Goal: Communication & Community: Answer question/provide support

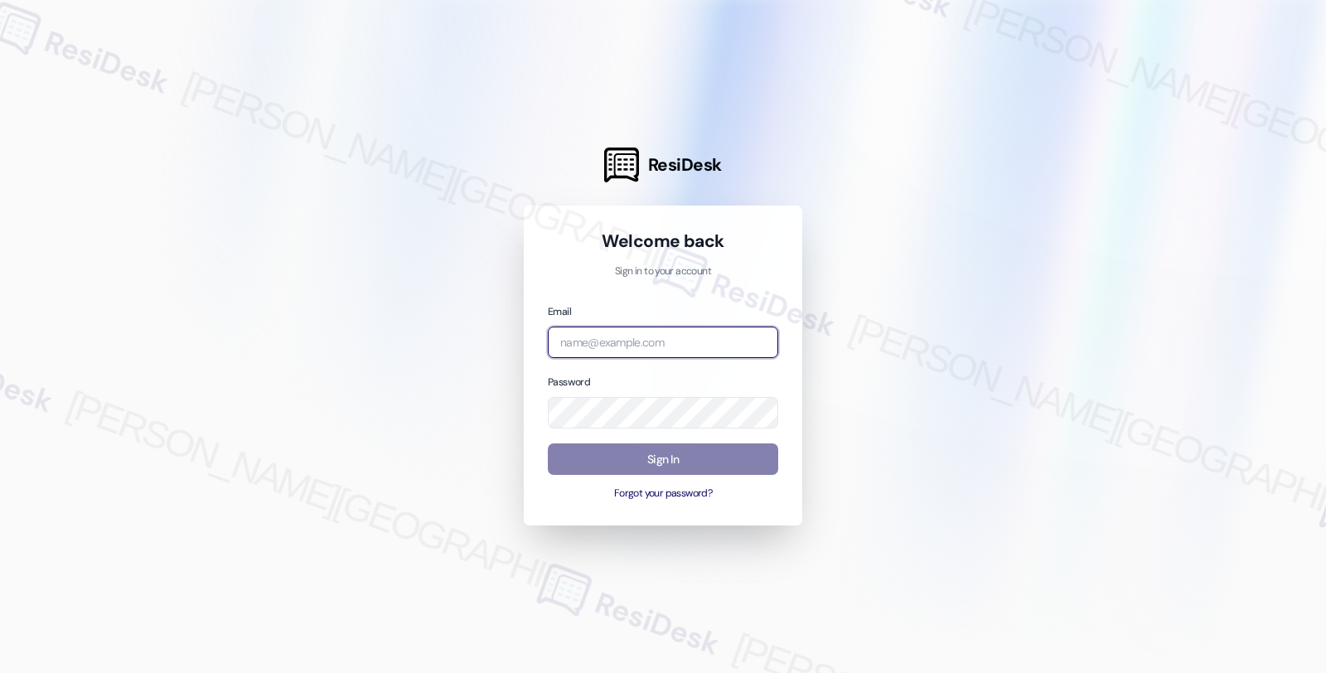
click at [680, 341] on input "email" at bounding box center [663, 343] width 230 height 32
drag, startPoint x: 1215, startPoint y: 237, endPoint x: 1081, endPoint y: 269, distance: 138.1
click at [1215, 237] on div at bounding box center [663, 336] width 1326 height 673
click at [616, 345] on input "[MEDICAL_DATA]" at bounding box center [663, 343] width 230 height 32
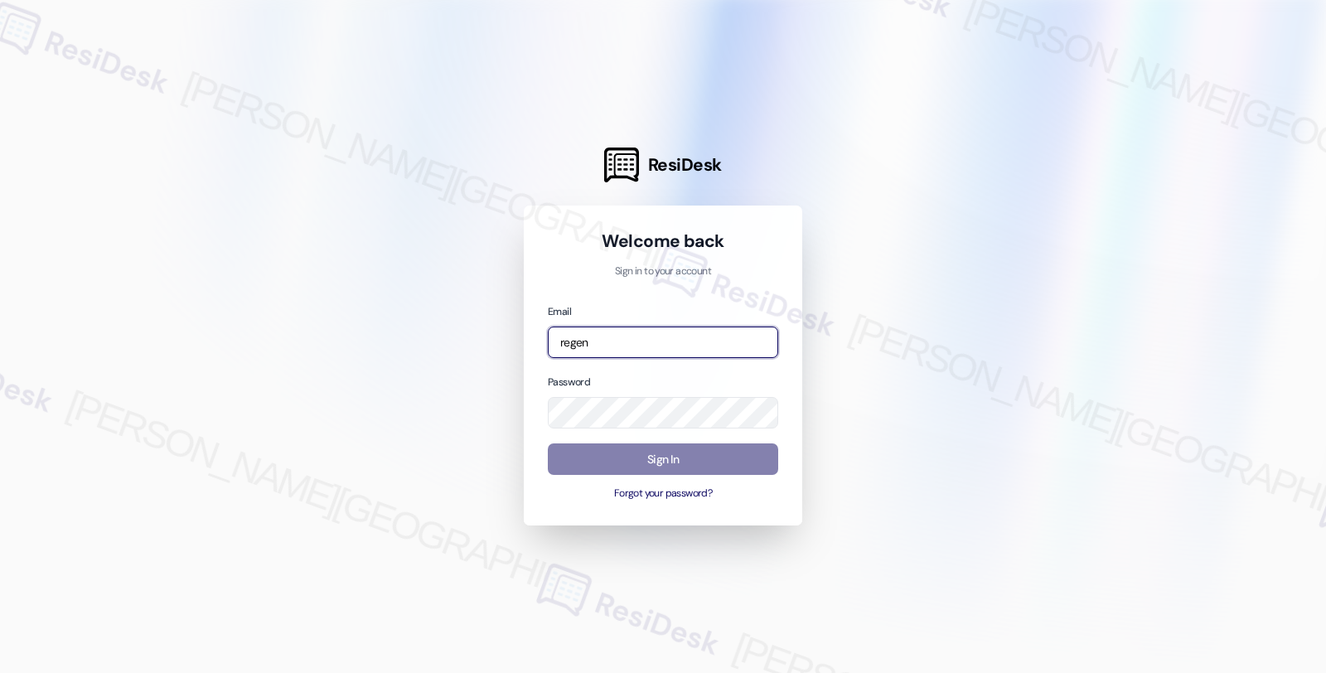
click at [652, 337] on input "regen" at bounding box center [663, 343] width 230 height 32
click at [972, 395] on div at bounding box center [663, 336] width 1326 height 673
click at [644, 340] on input "grant" at bounding box center [663, 343] width 230 height 32
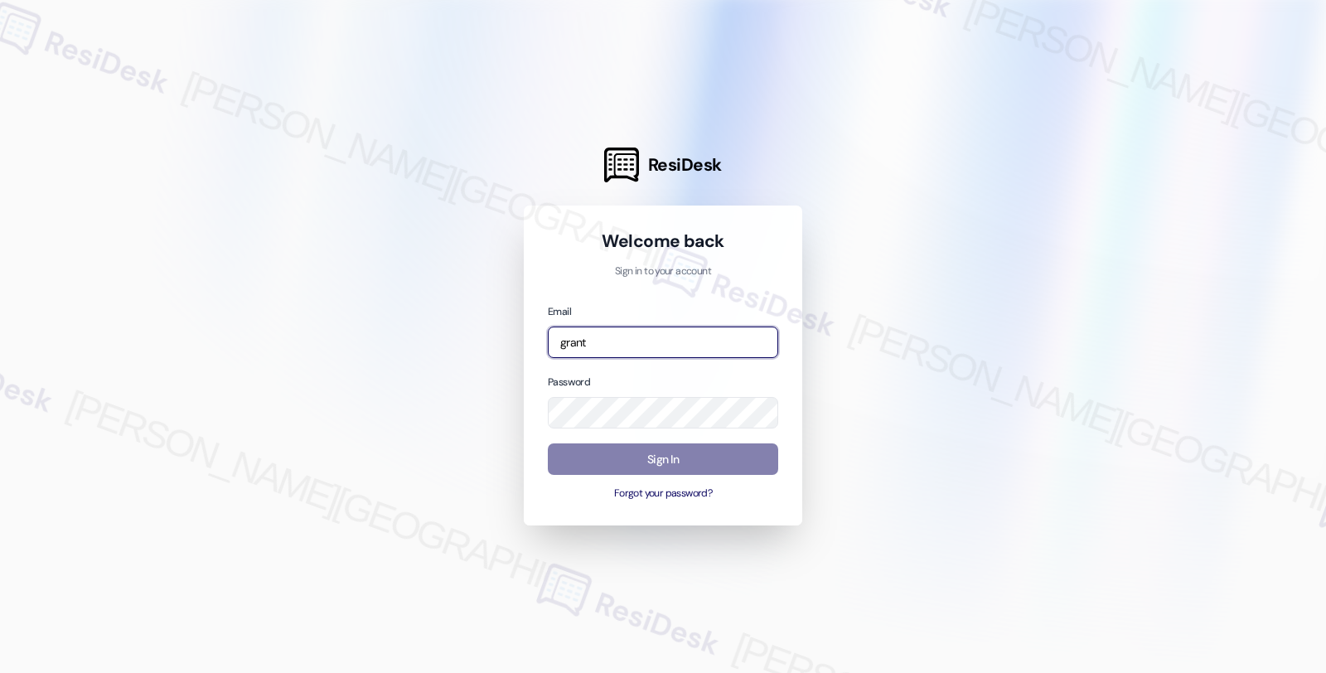
paste input "automated-surveys-grant_main-fides.[PERSON_NAME]@grant_[DOMAIN_NAME]"
type input "automated-surveys-grant_main-fides.[PERSON_NAME]@grant_[DOMAIN_NAME]"
click at [1006, 412] on div at bounding box center [663, 336] width 1326 height 673
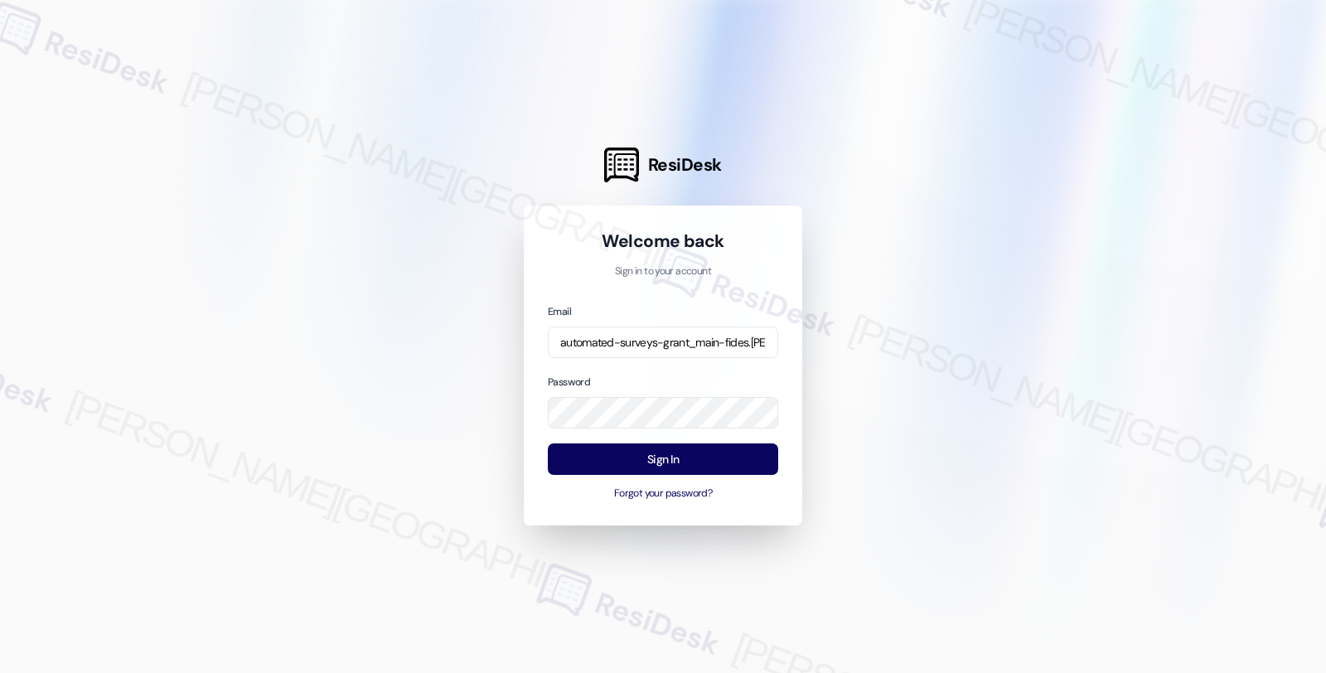
click at [925, 404] on div at bounding box center [663, 336] width 1326 height 673
click at [685, 457] on button "Sign In" at bounding box center [663, 459] width 230 height 32
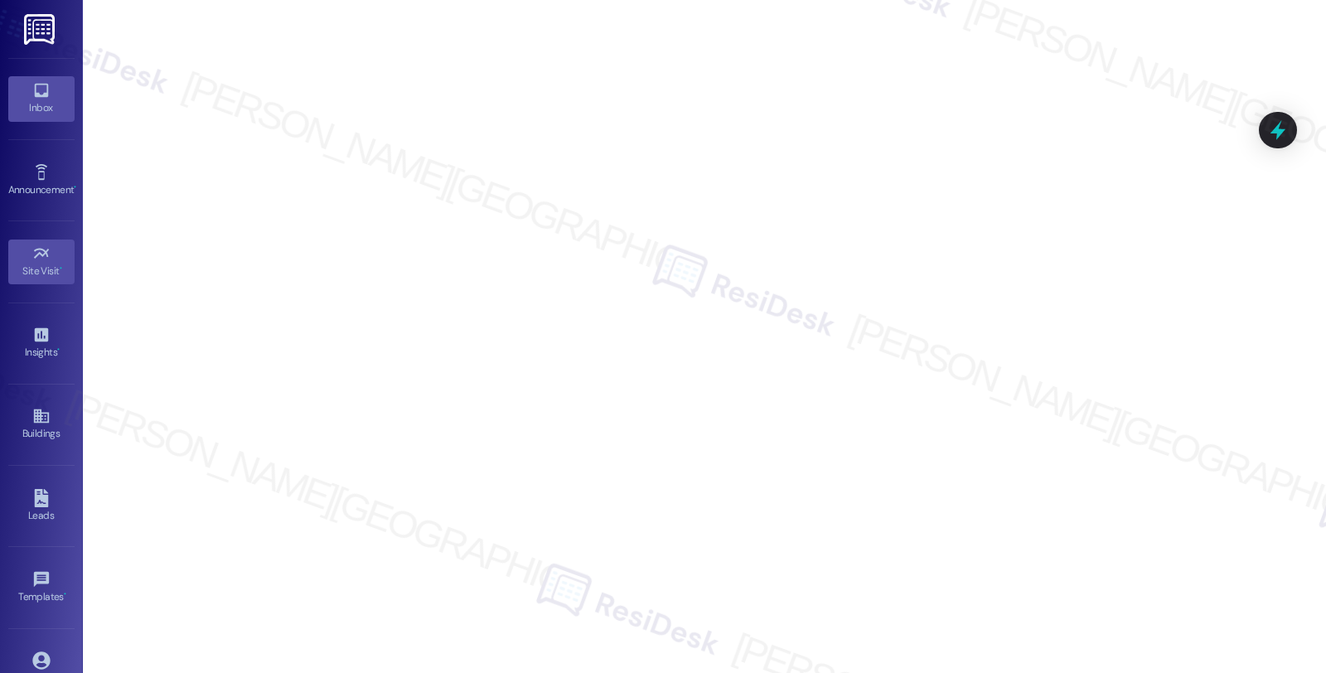
click at [36, 121] on link "Inbox" at bounding box center [41, 98] width 66 height 45
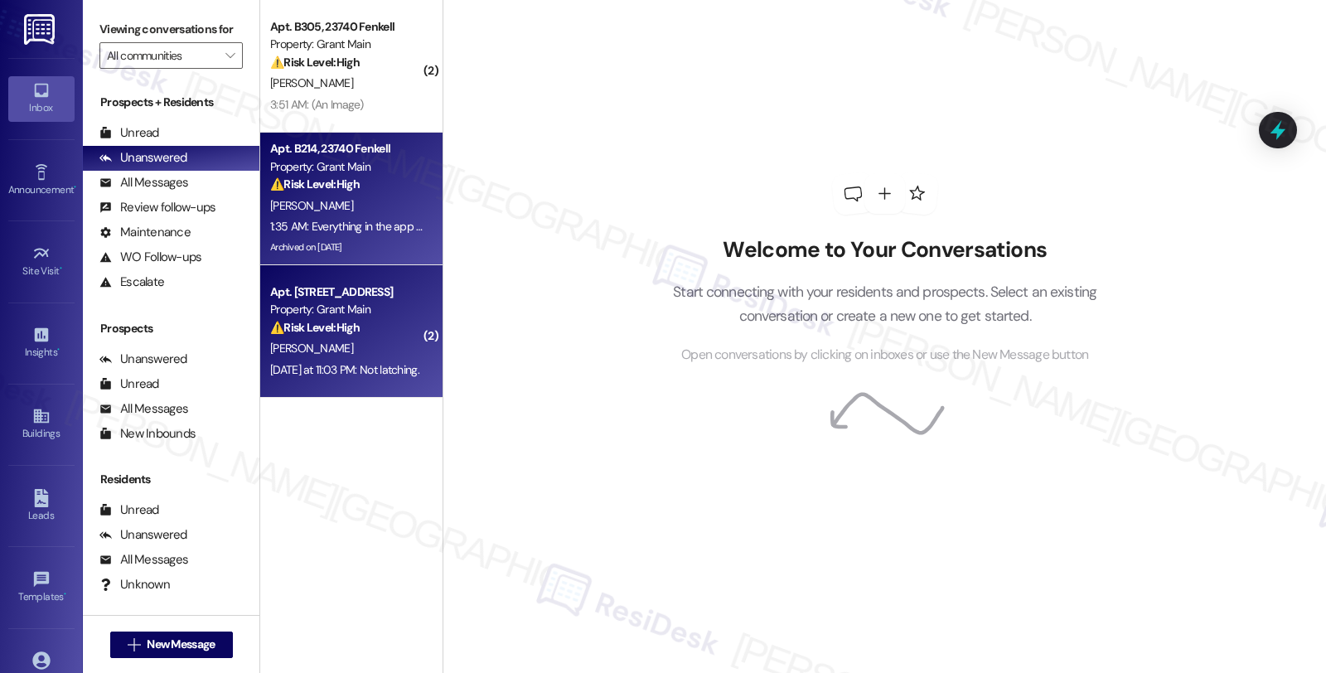
click at [365, 207] on div "[PERSON_NAME]" at bounding box center [347, 206] width 157 height 21
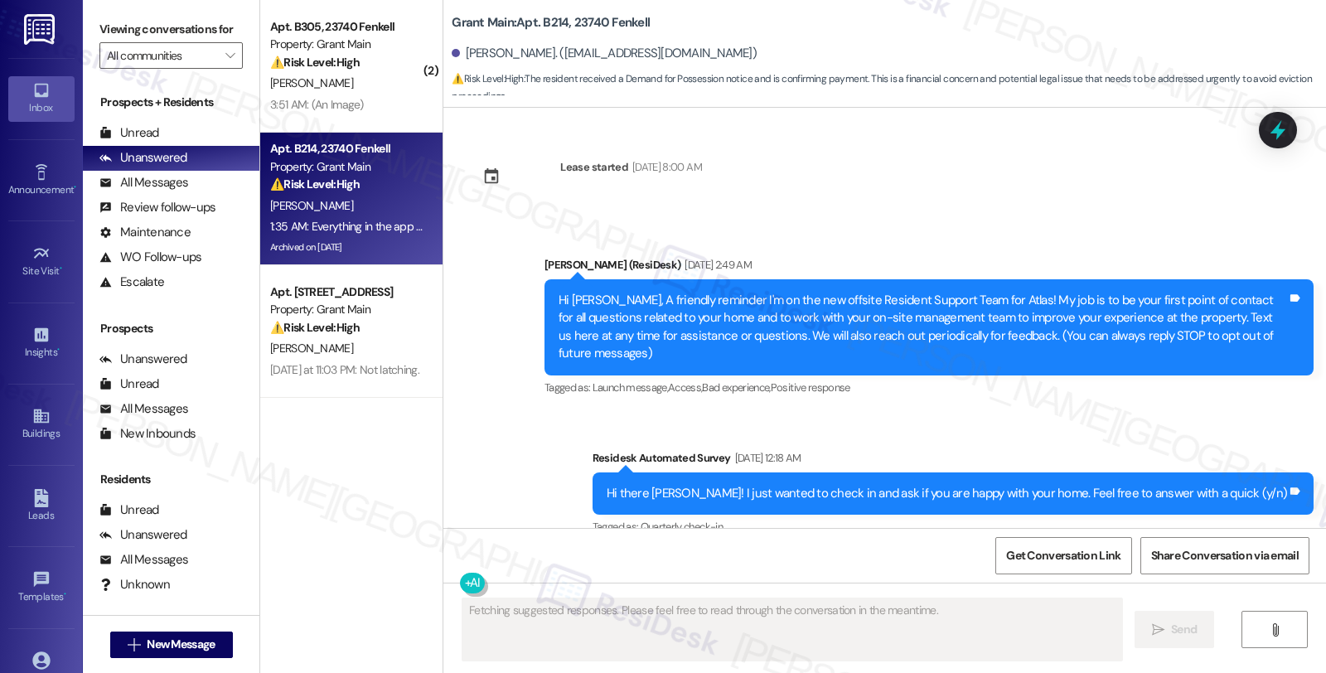
scroll to position [79388, 0]
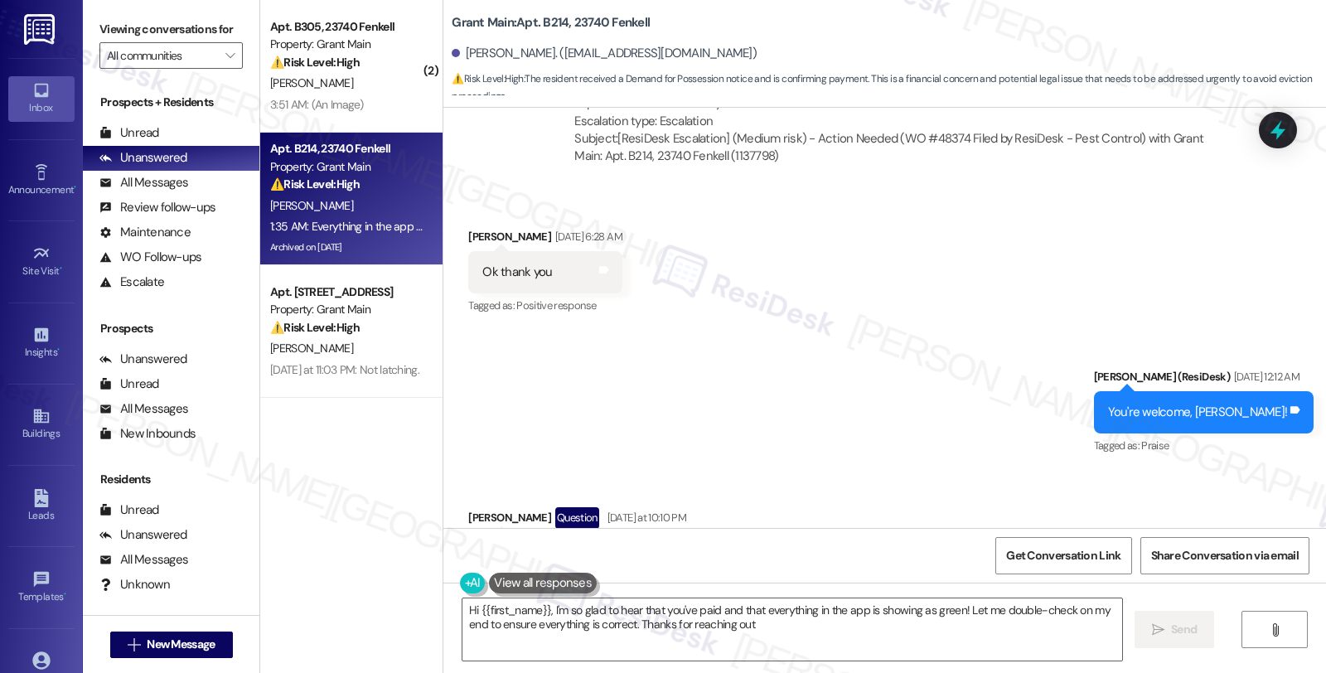
type textarea "Hi {{first_name}}, I'm so glad to hear that you've paid and that everything in …"
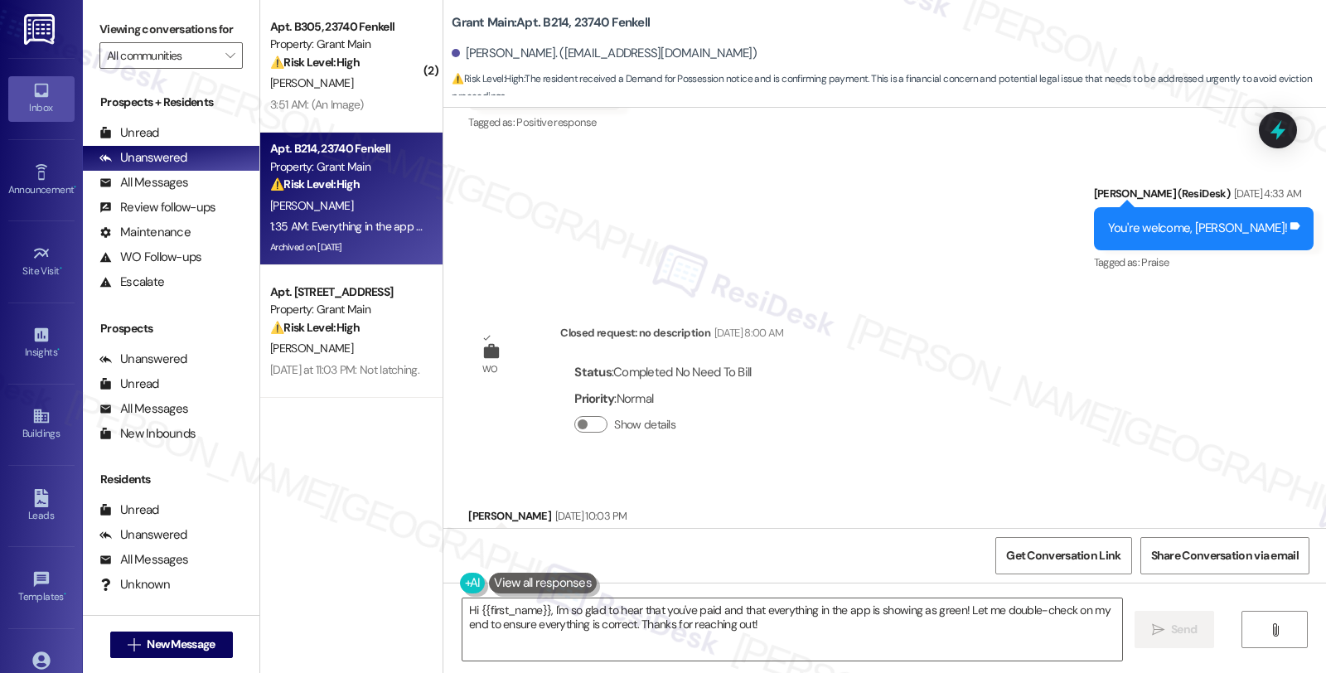
scroll to position [76534, 0]
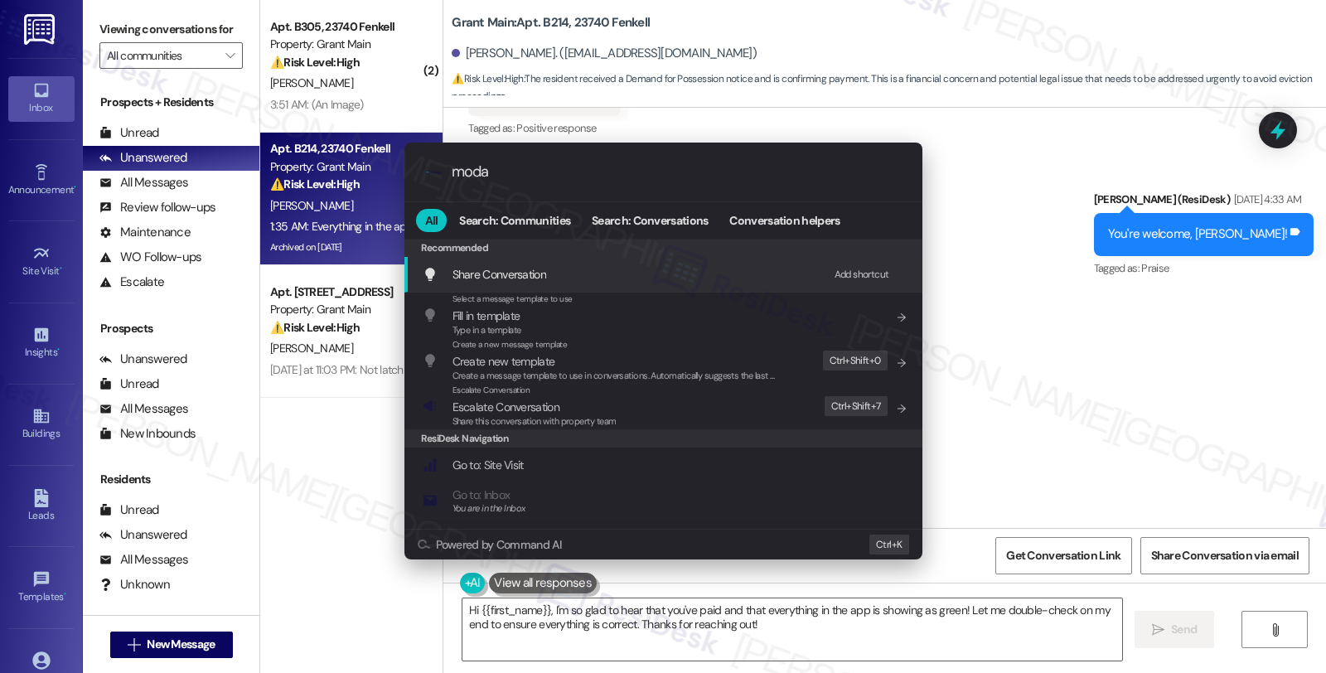
type input "modal"
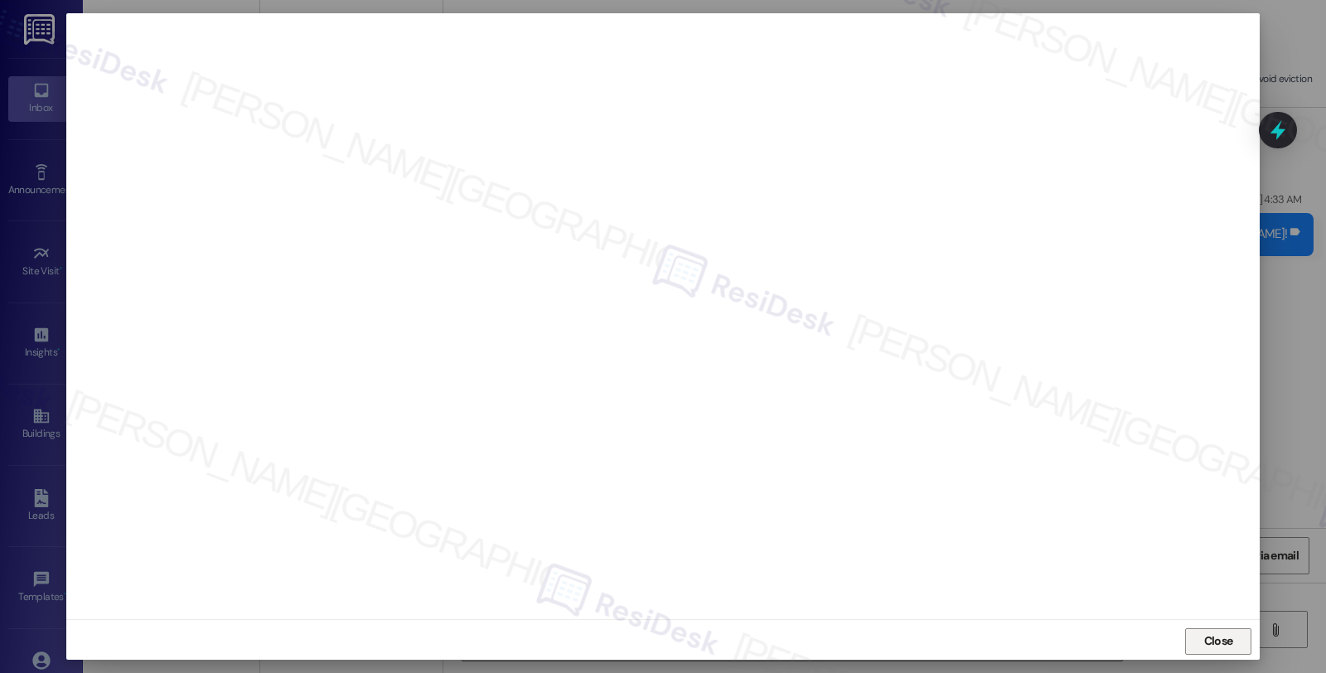
click at [1190, 638] on button "Close" at bounding box center [1218, 641] width 66 height 27
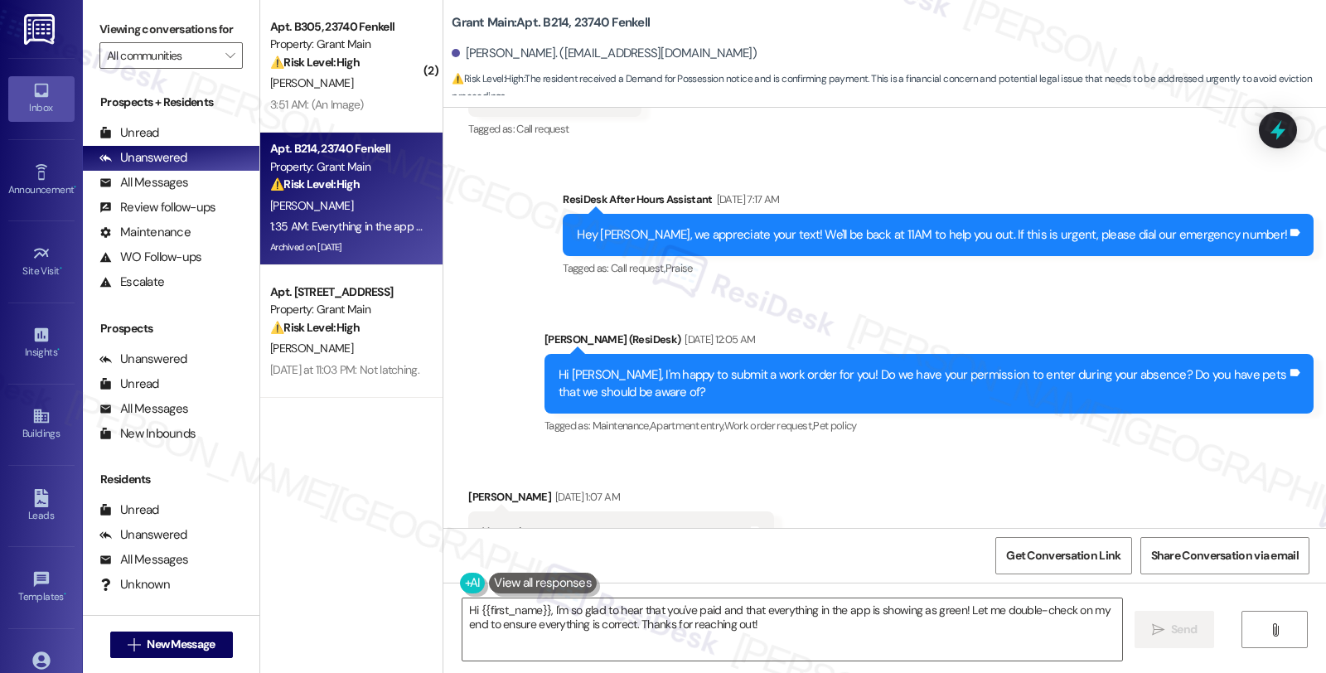
scroll to position [78192, 0]
